Goal: Find specific page/section: Find specific page/section

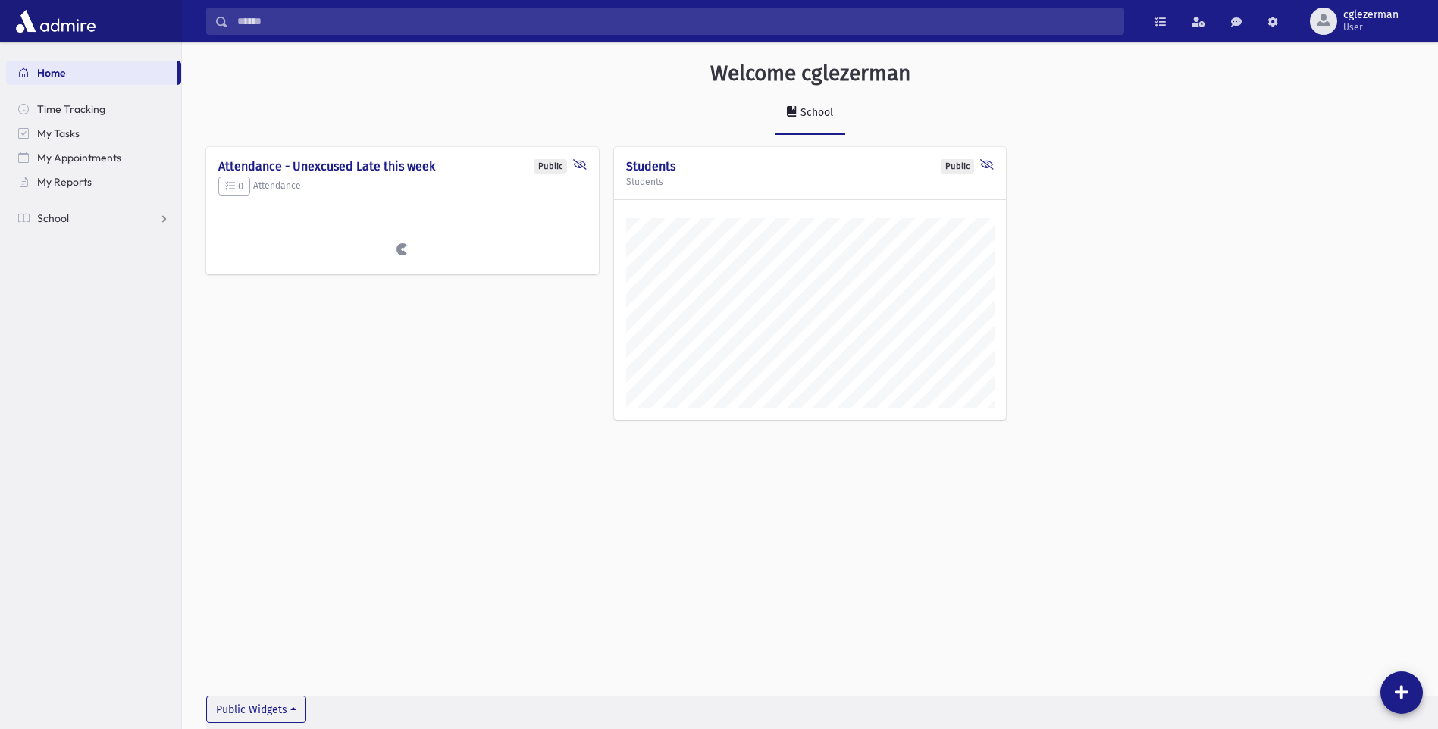
scroll to position [721, 1256]
click at [58, 70] on span "Home" at bounding box center [51, 73] width 29 height 14
click at [82, 183] on span "My Reports" at bounding box center [64, 182] width 55 height 14
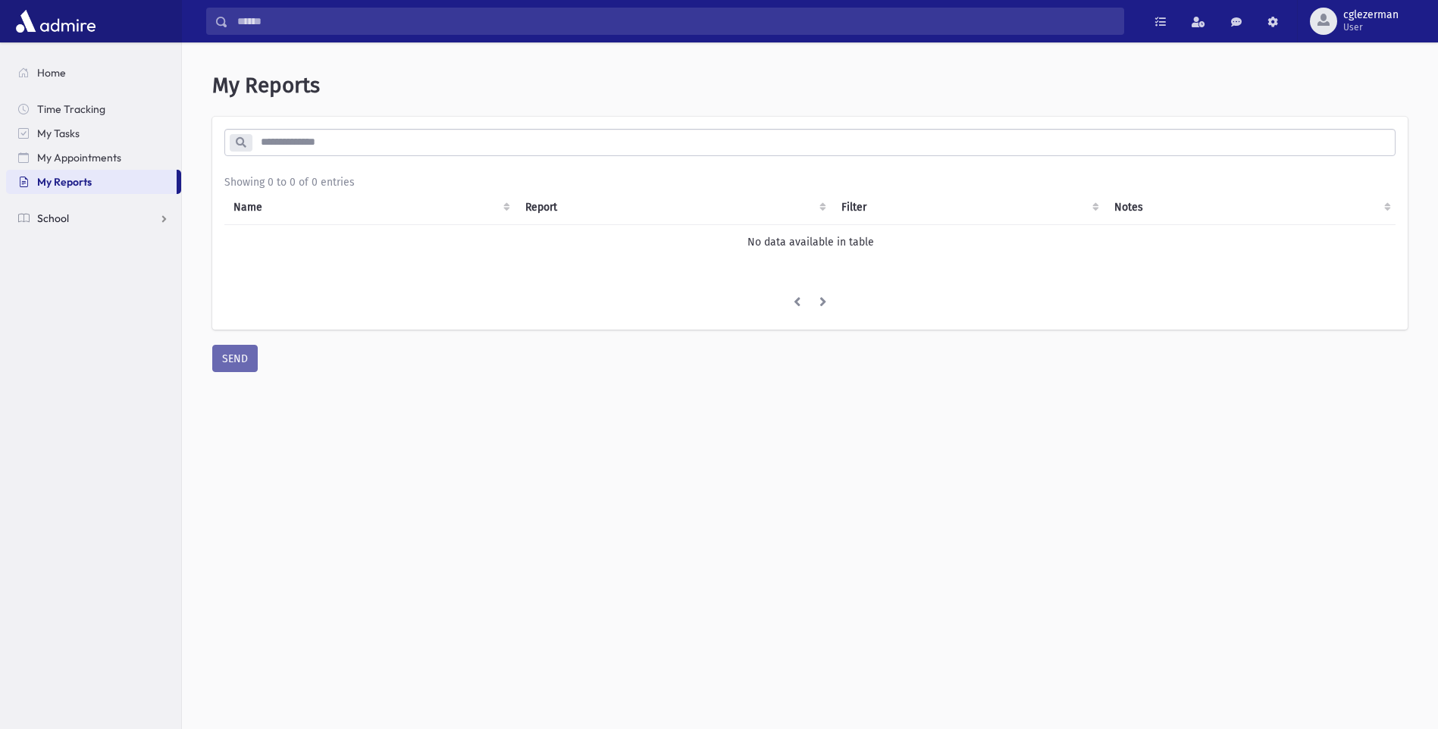
click at [62, 214] on span "School" at bounding box center [53, 218] width 32 height 14
click at [112, 244] on link "Students" at bounding box center [93, 242] width 175 height 24
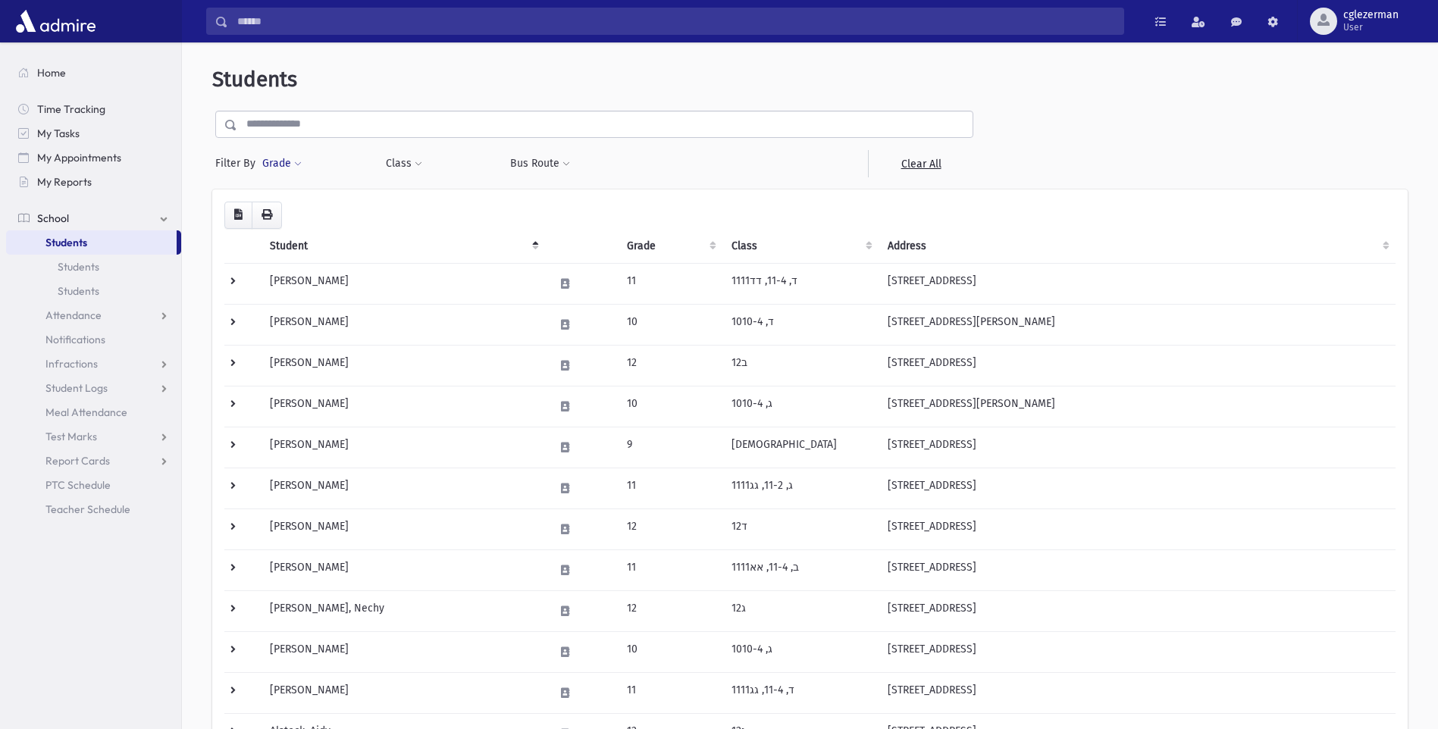
click at [296, 164] on span at bounding box center [298, 164] width 8 height 9
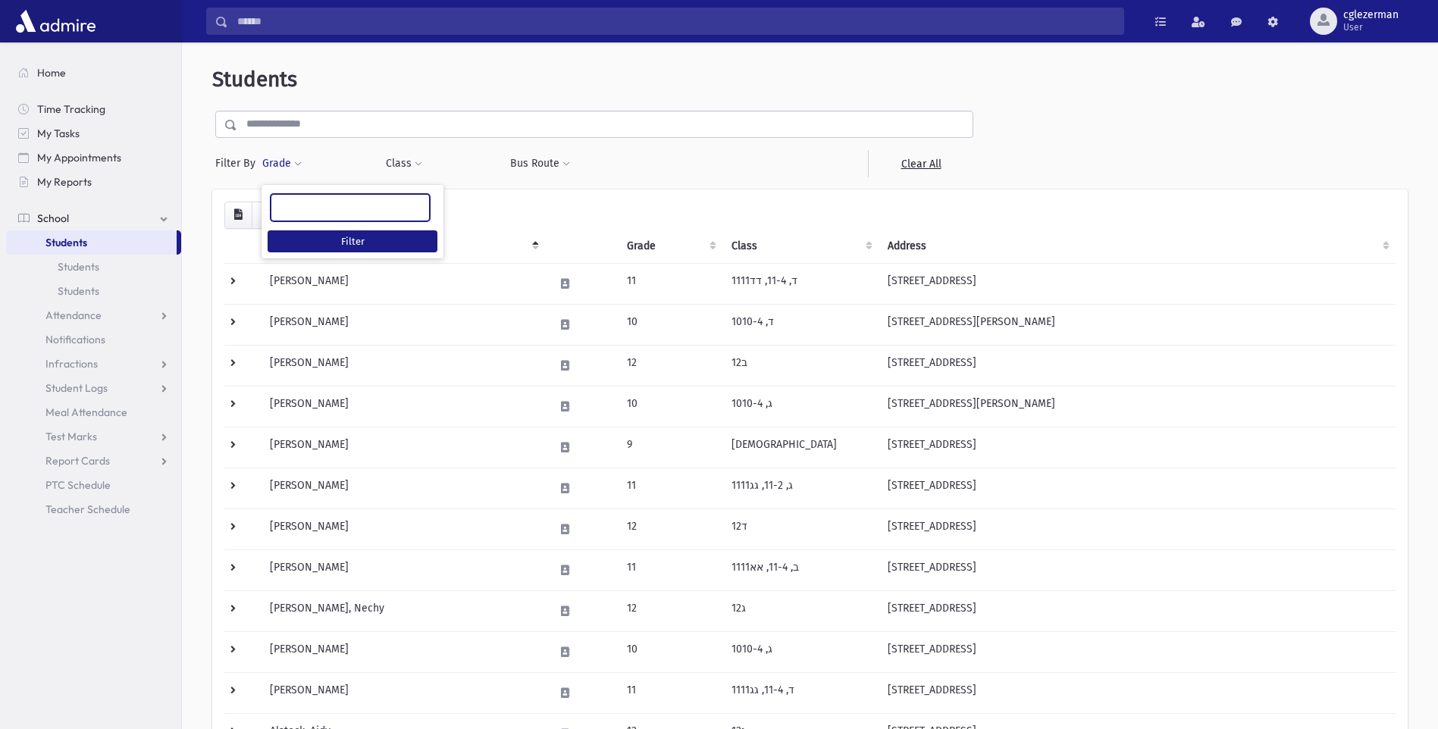
click at [290, 205] on ul at bounding box center [350, 206] width 158 height 23
type input "**"
select select "*"
click at [381, 244] on button "Filter" at bounding box center [353, 241] width 170 height 22
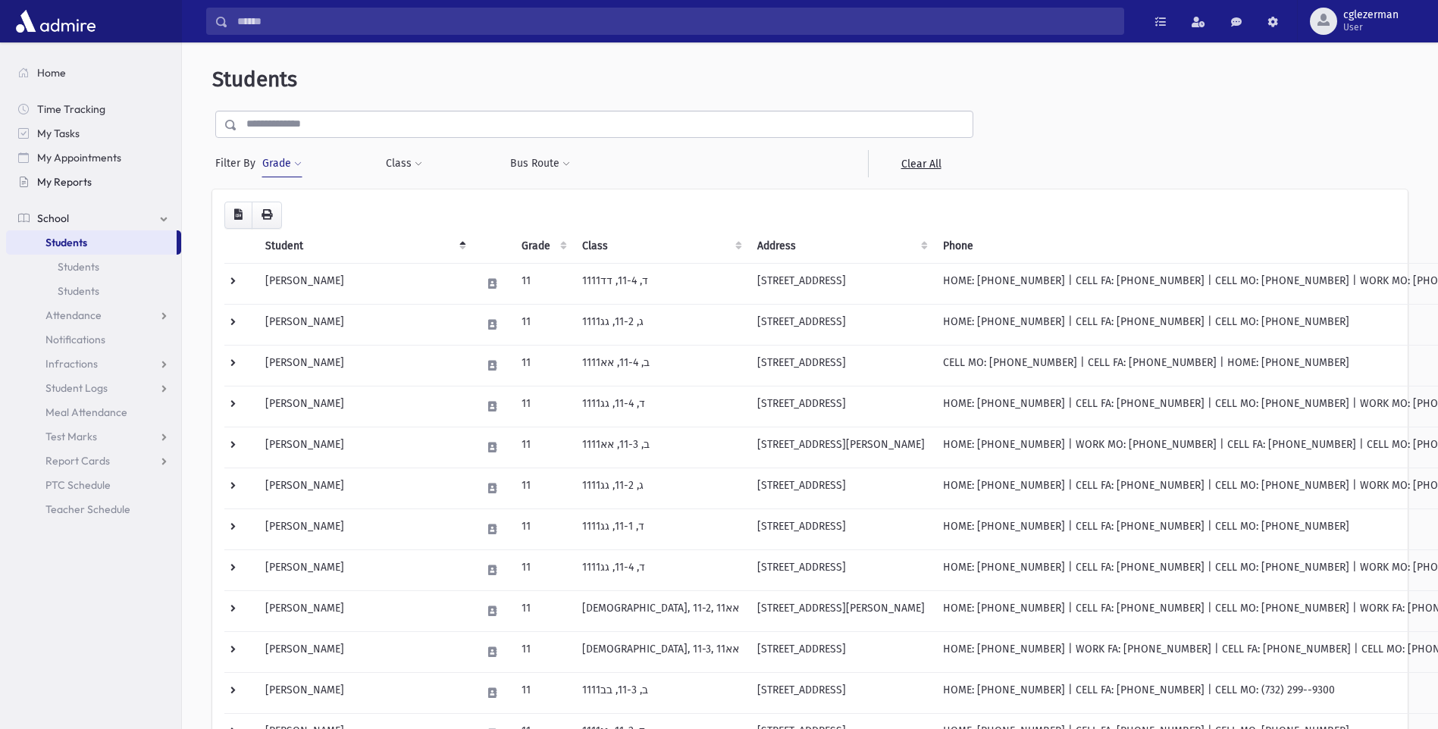
click at [70, 180] on span "My Reports" at bounding box center [64, 182] width 55 height 14
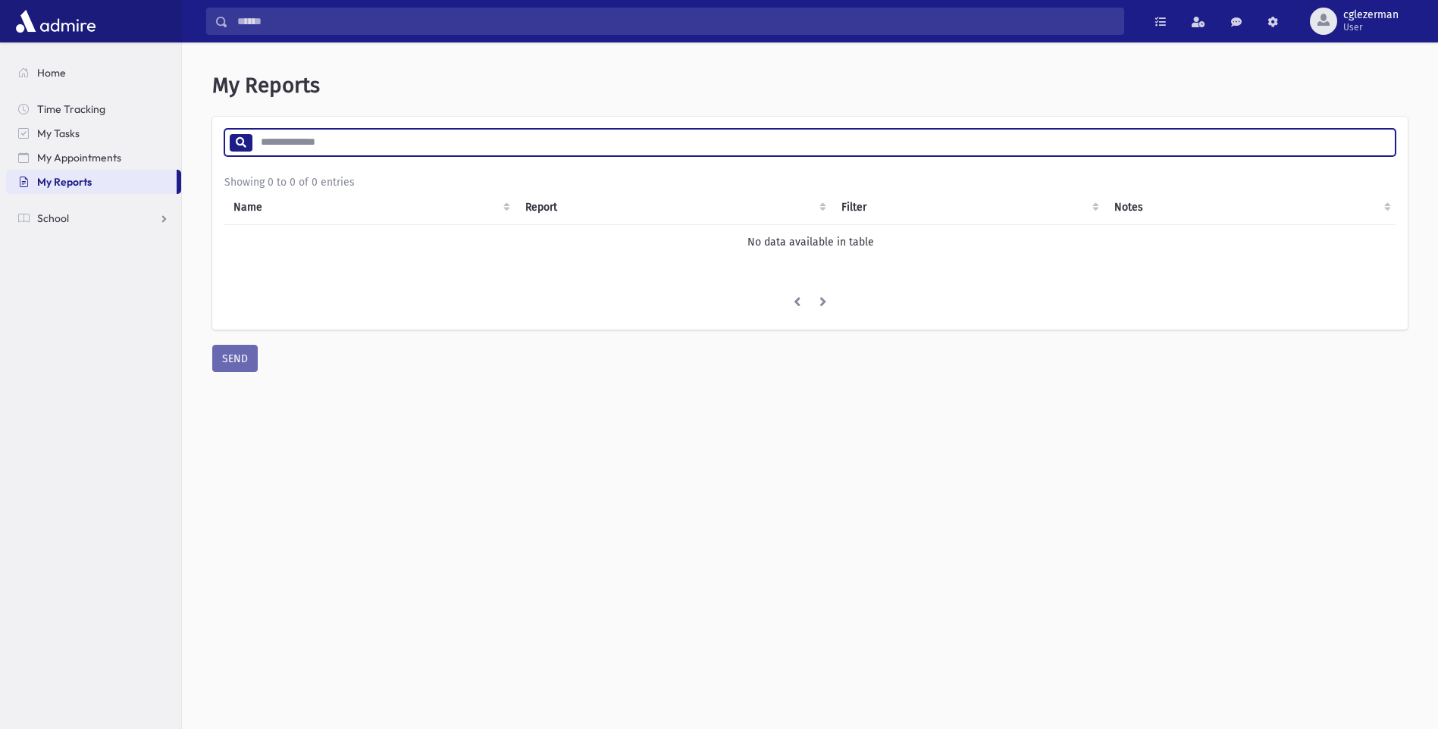
click at [283, 137] on input "search" at bounding box center [823, 142] width 1143 height 27
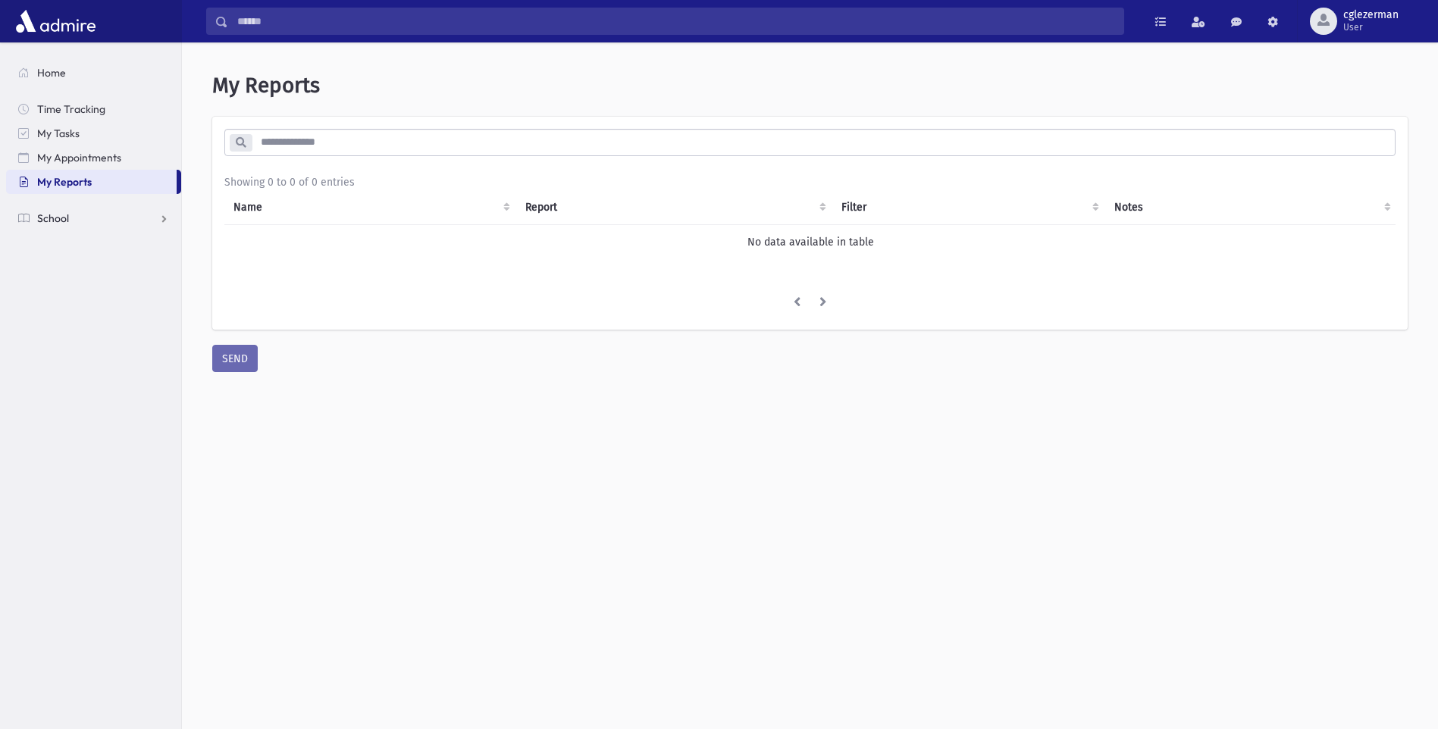
click at [162, 220] on link "School" at bounding box center [93, 218] width 175 height 24
click at [164, 262] on link "Attendance" at bounding box center [93, 267] width 175 height 24
click at [61, 315] on span "List" at bounding box center [66, 315] width 17 height 14
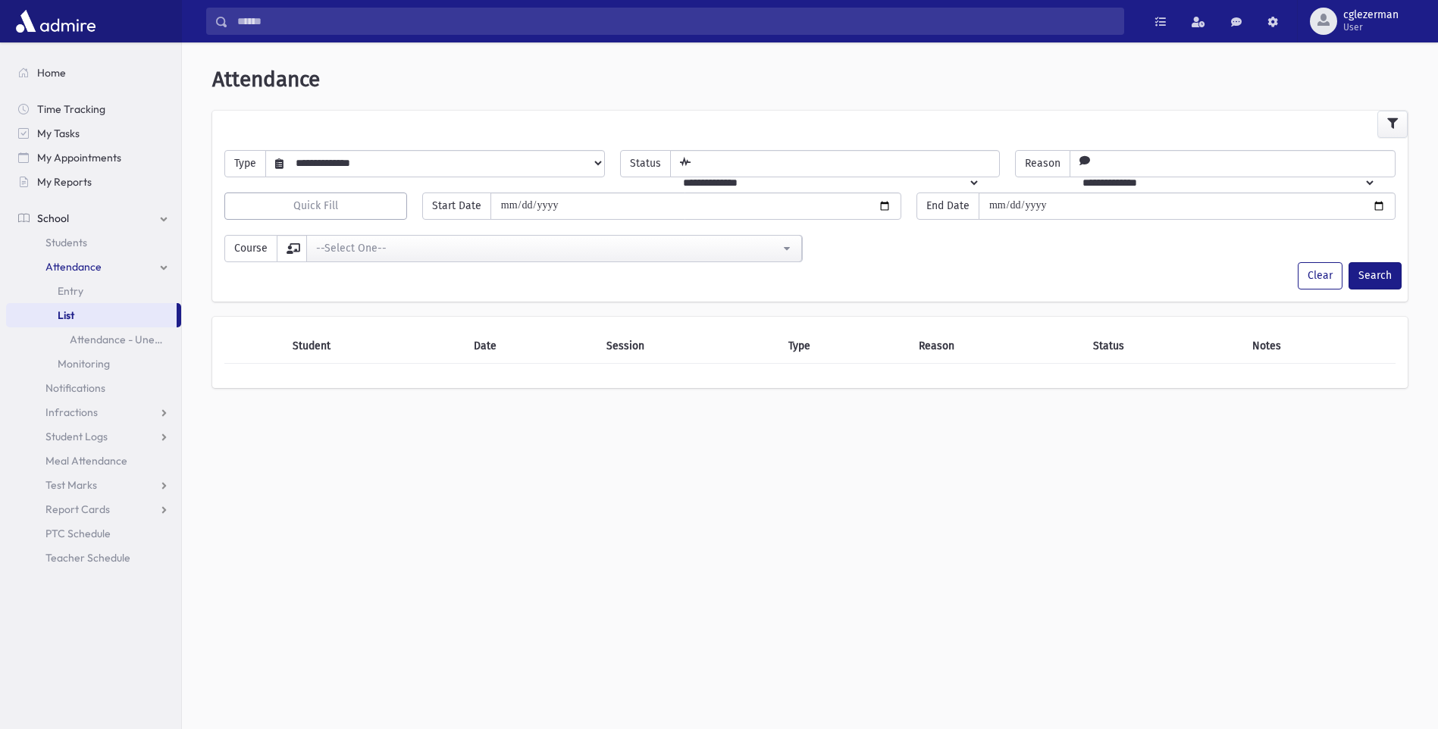
click at [597, 161] on select "**********" at bounding box center [443, 163] width 321 height 26
click at [452, 411] on div "**********" at bounding box center [810, 235] width 1244 height 373
click at [66, 241] on span "Students" at bounding box center [66, 243] width 42 height 14
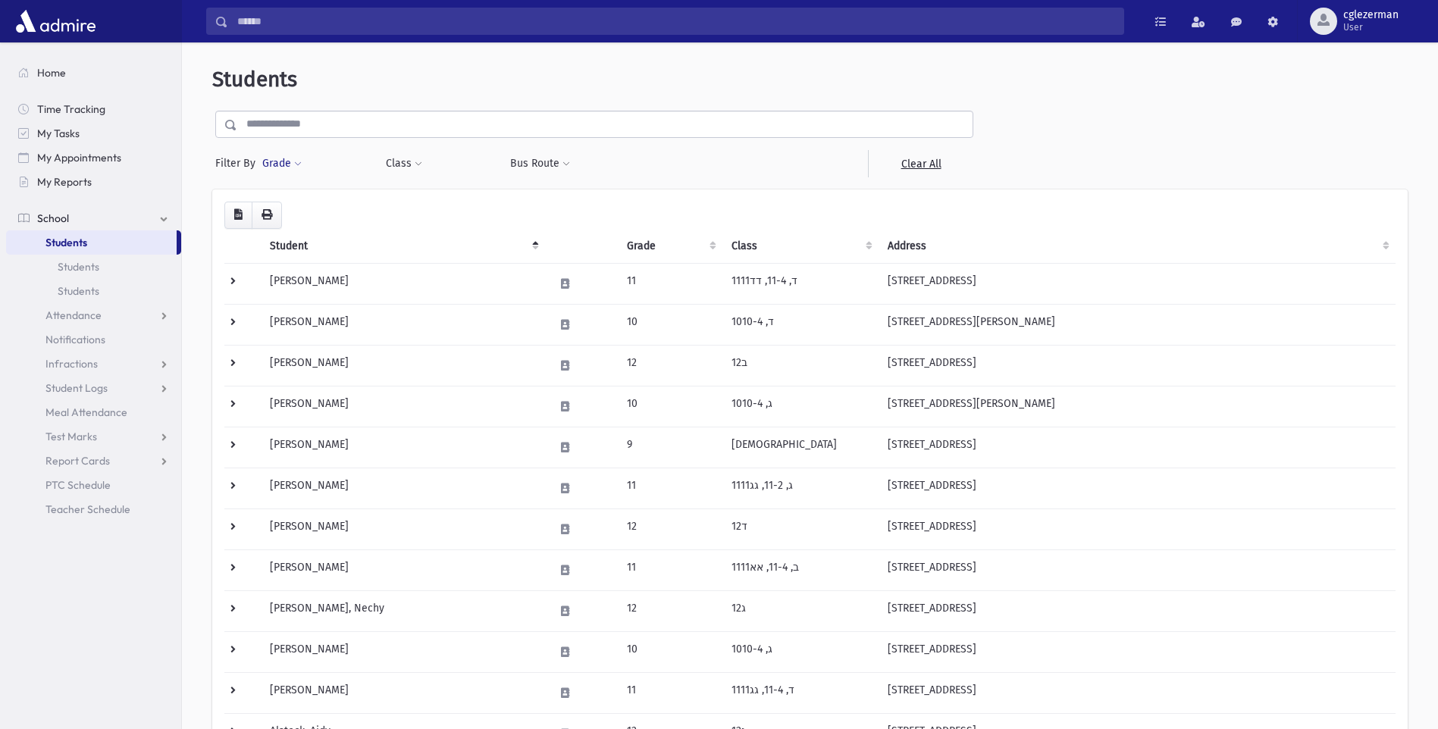
click at [295, 161] on span at bounding box center [298, 164] width 8 height 9
click at [306, 205] on ul at bounding box center [350, 206] width 158 height 23
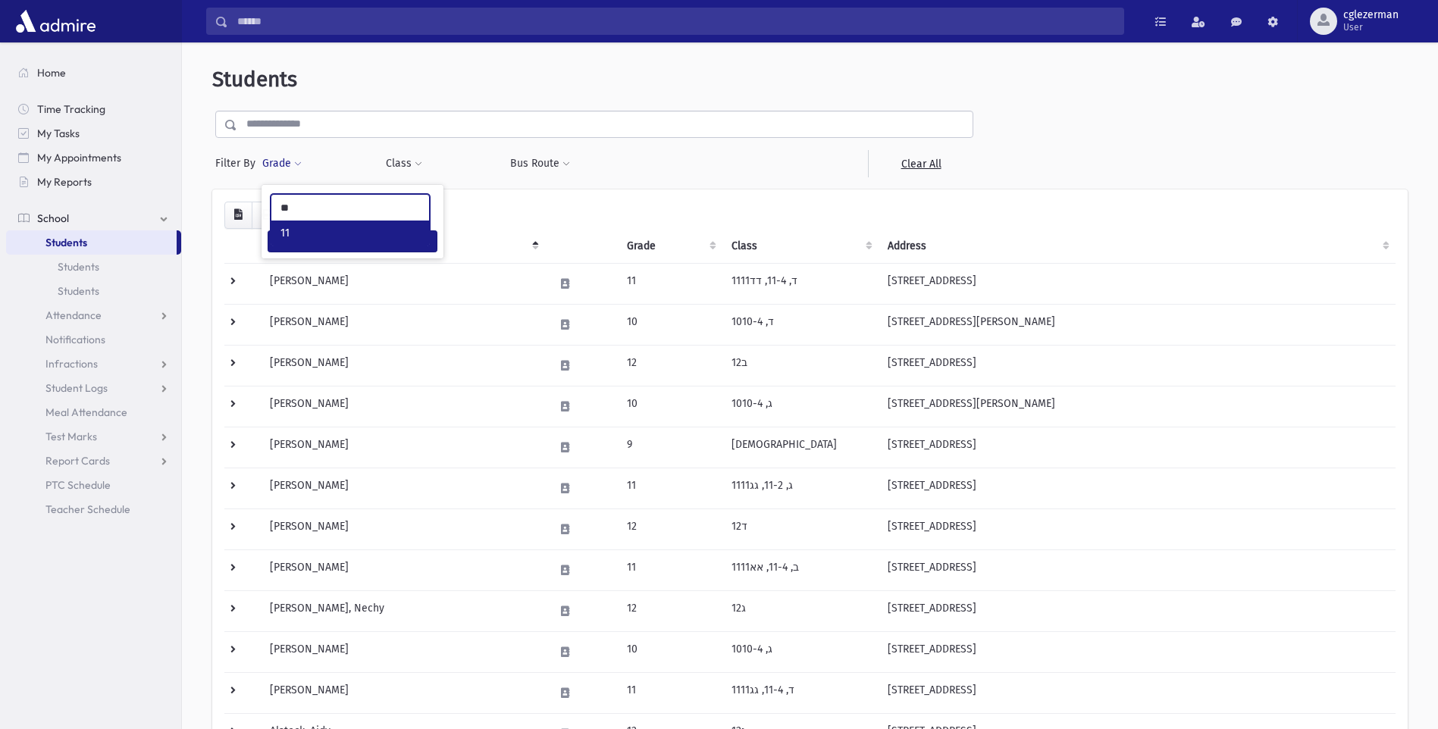
type input "**"
select select "*"
click at [327, 237] on button "Filter" at bounding box center [353, 241] width 170 height 22
